Goal: Transaction & Acquisition: Subscribe to service/newsletter

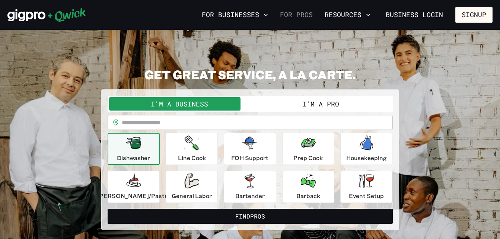
click at [296, 13] on link "For Pros" at bounding box center [296, 15] width 39 height 13
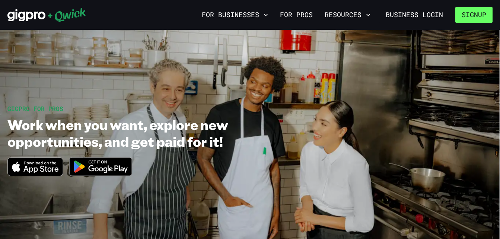
click at [478, 14] on button "Signup" at bounding box center [473, 15] width 37 height 16
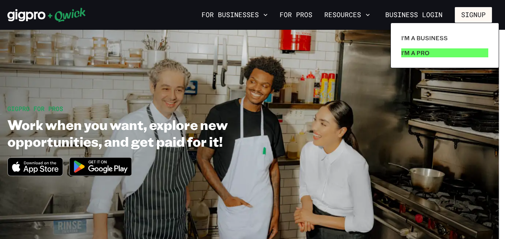
click at [457, 56] on link "I'm a Pro" at bounding box center [445, 52] width 93 height 15
click at [428, 52] on p "I'm a Pro" at bounding box center [416, 52] width 28 height 9
click at [411, 52] on p "I'm a Pro" at bounding box center [416, 52] width 28 height 9
drag, startPoint x: 505, startPoint y: 36, endPoint x: 507, endPoint y: 168, distance: 131.4
click at [500, 168] on html "For Businesses For Pros Resources Business Login Signup GIGPRO FOR PROS Work wh…" at bounding box center [252, 119] width 505 height 239
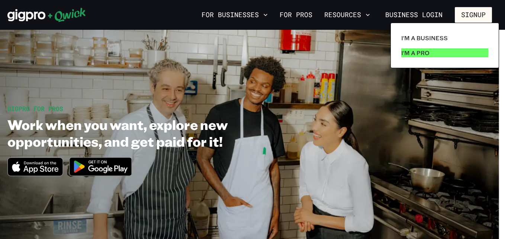
click at [418, 50] on p "I'm a Pro" at bounding box center [416, 52] width 28 height 9
click at [416, 16] on div at bounding box center [252, 119] width 505 height 239
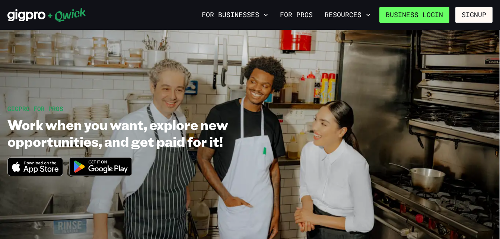
click at [418, 15] on link "Business Login" at bounding box center [414, 15] width 70 height 16
